Goal: Task Accomplishment & Management: Complete application form

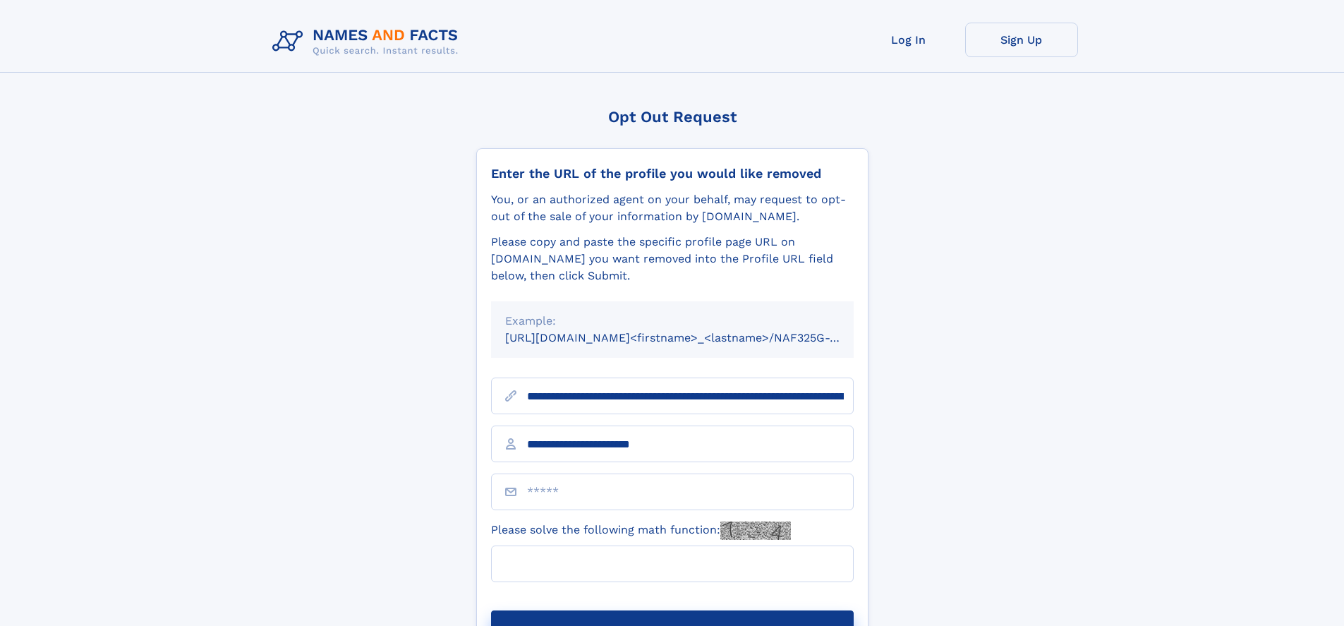
type input "**********"
type input "*"
click at [672, 610] on button "Submit Opt Out Request" at bounding box center [672, 632] width 363 height 45
